Goal: Check status

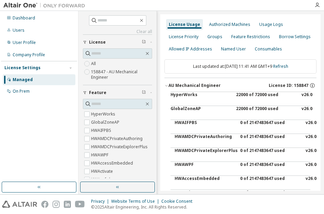
drag, startPoint x: 0, startPoint y: 0, endPoint x: 193, endPoint y: 93, distance: 214.0
click at [193, 93] on div "HyperWorks" at bounding box center [201, 100] width 61 height 16
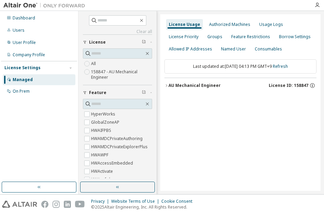
click at [166, 86] on icon "button" at bounding box center [166, 86] width 4 height 4
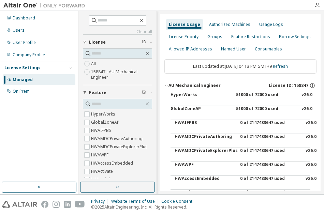
click at [178, 94] on div "HyperWorks" at bounding box center [201, 100] width 61 height 16
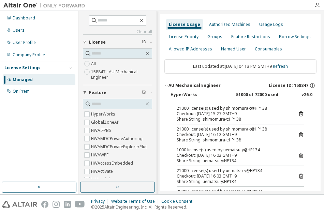
scroll to position [68, 0]
